Goal: Task Accomplishment & Management: Complete application form

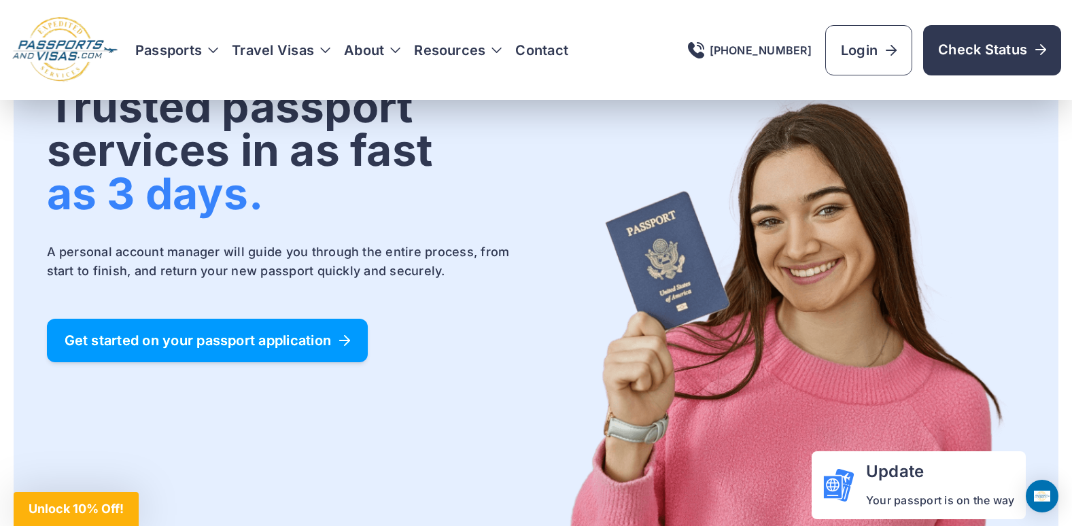
scroll to position [68, 0]
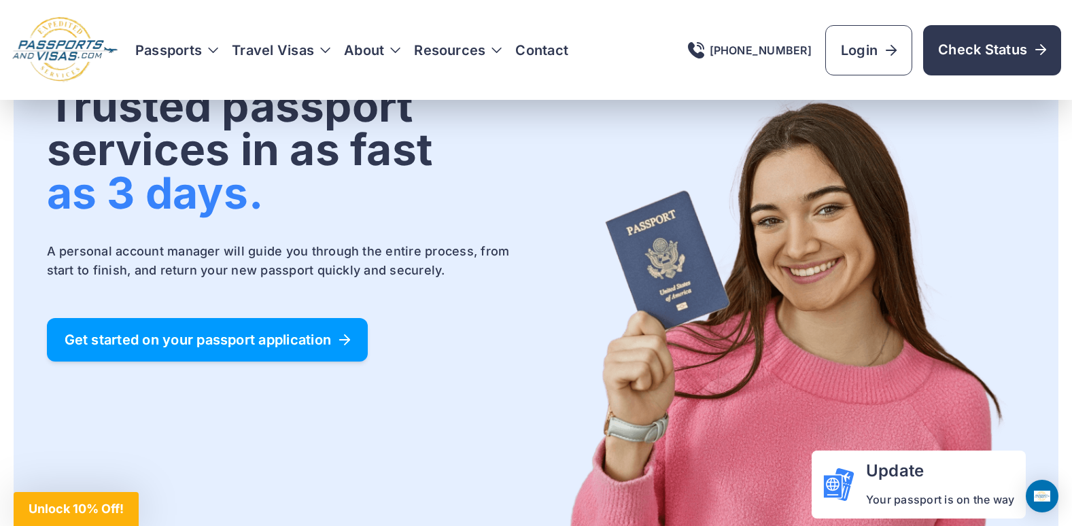
click at [321, 341] on span "Get started on your passport application" at bounding box center [208, 340] width 286 height 14
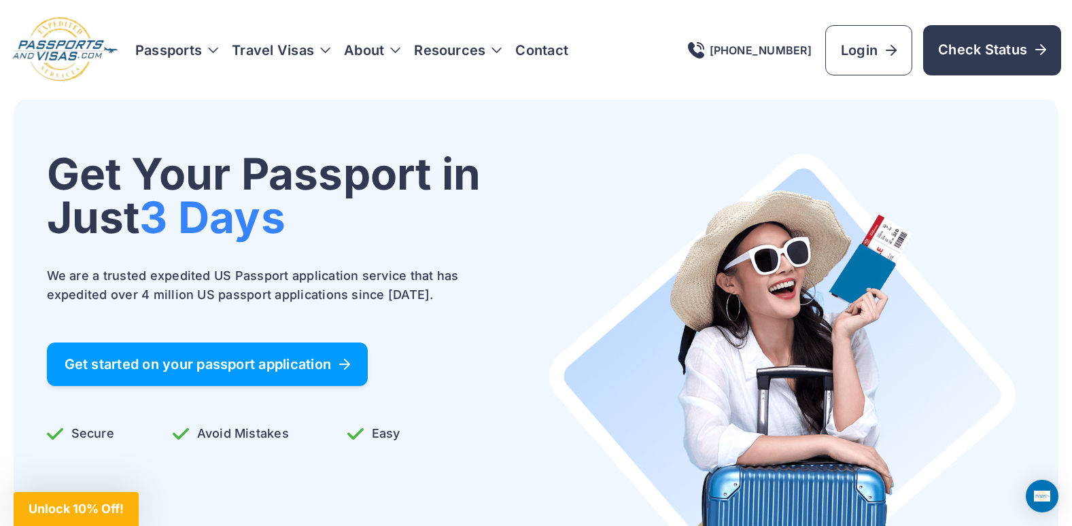
click at [320, 362] on span "Get started on your passport application" at bounding box center [208, 364] width 286 height 14
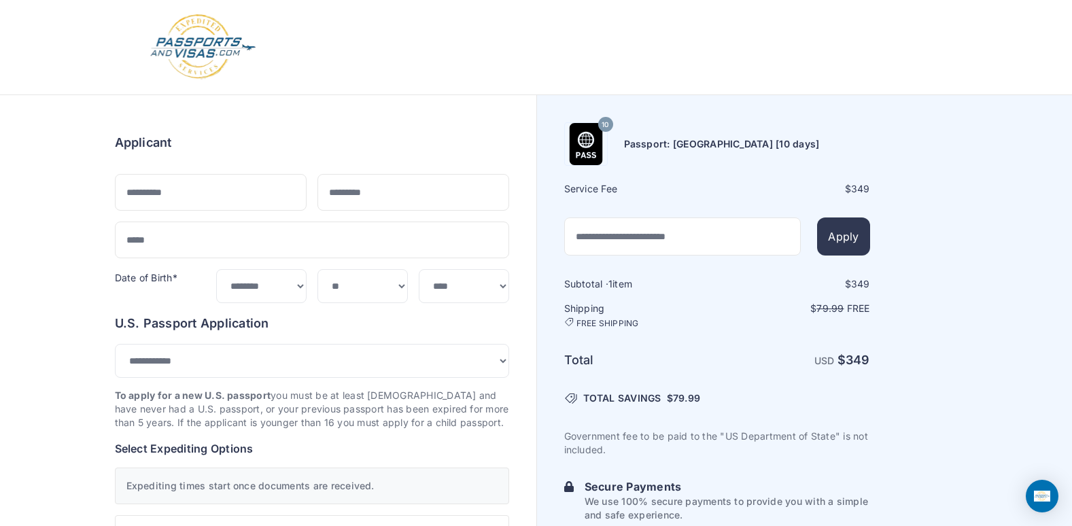
select select "***"
